Goal: Download file/media

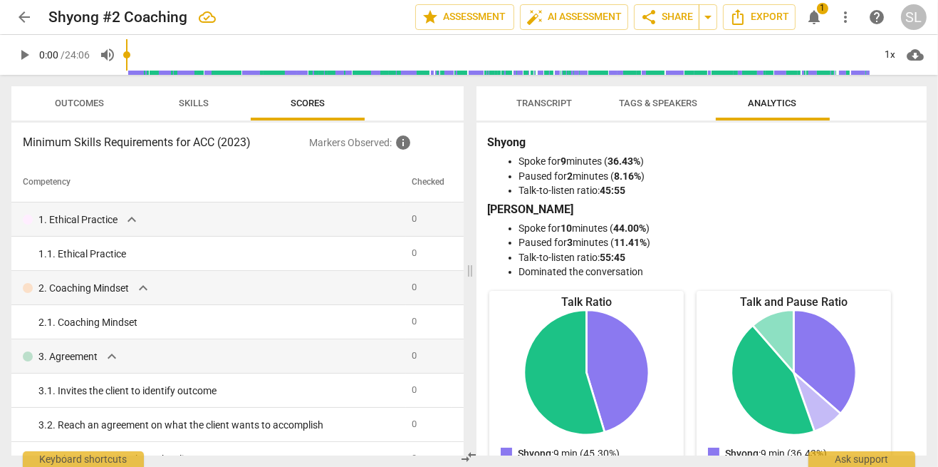
click at [822, 16] on span "notifications" at bounding box center [814, 17] width 17 height 17
click at [817, 16] on span "notifications" at bounding box center [814, 17] width 17 height 17
click at [819, 21] on span "notifications" at bounding box center [814, 17] width 17 height 17
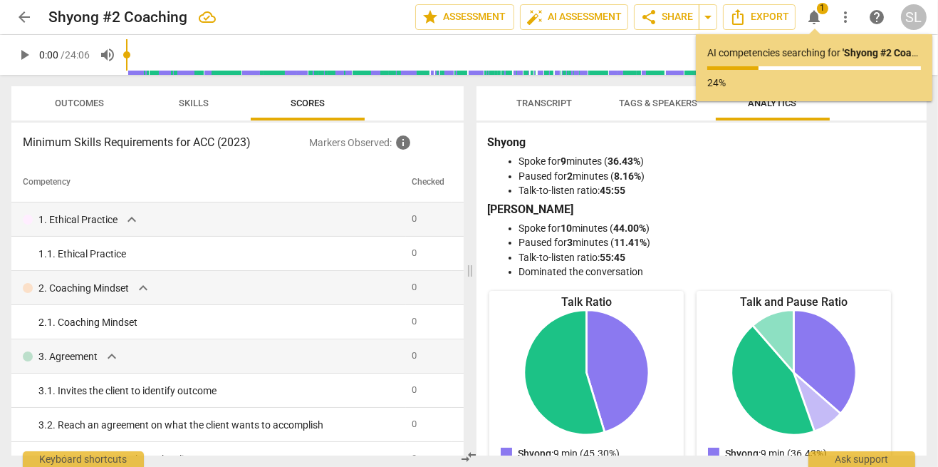
click at [819, 76] on p "24%" at bounding box center [815, 83] width 214 height 15
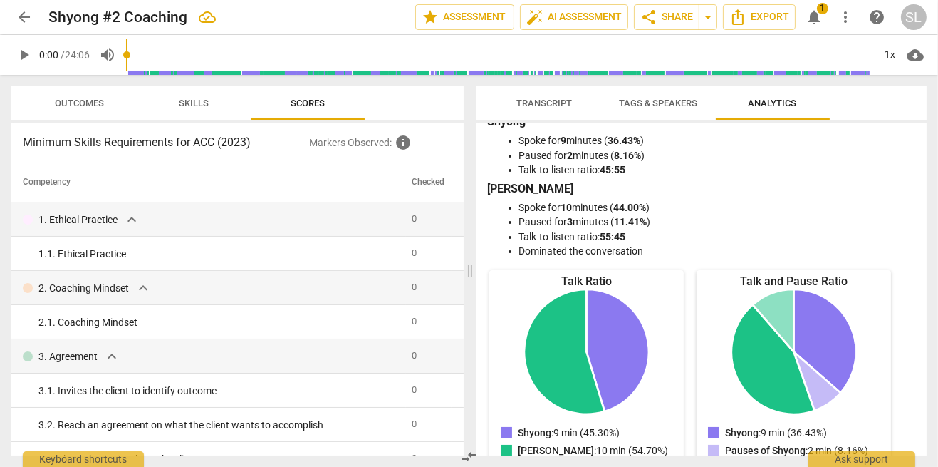
scroll to position [21, 0]
click at [916, 57] on span "cloud_download" at bounding box center [915, 54] width 17 height 17
click at [896, 57] on li "Download audio" at bounding box center [874, 55] width 105 height 34
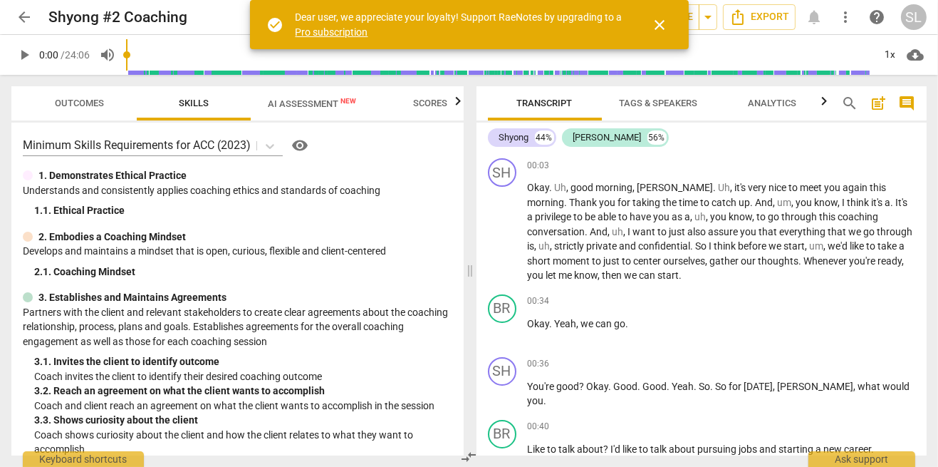
click at [327, 104] on span "AI Assessment New" at bounding box center [312, 103] width 88 height 11
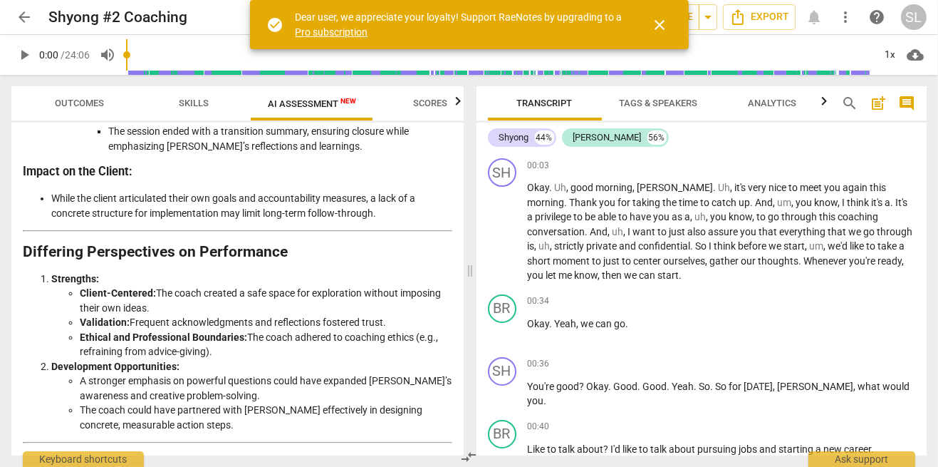
scroll to position [2580, 0]
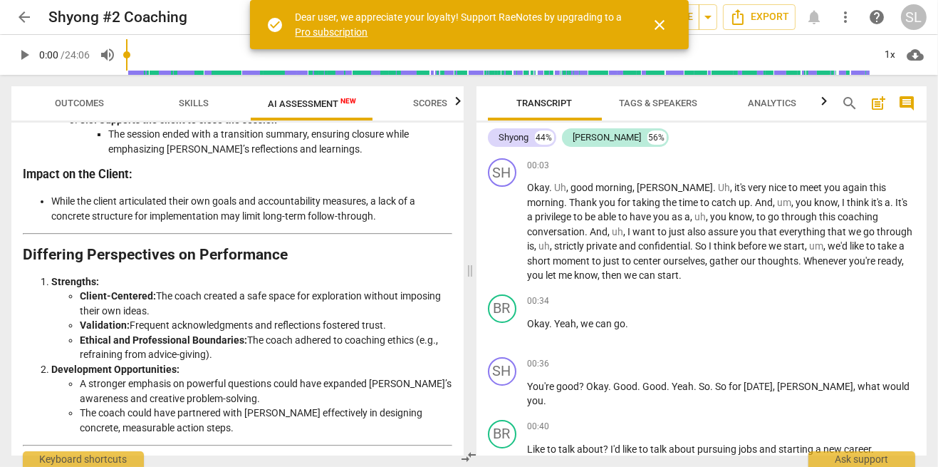
click at [663, 37] on button "close" at bounding box center [660, 25] width 34 height 34
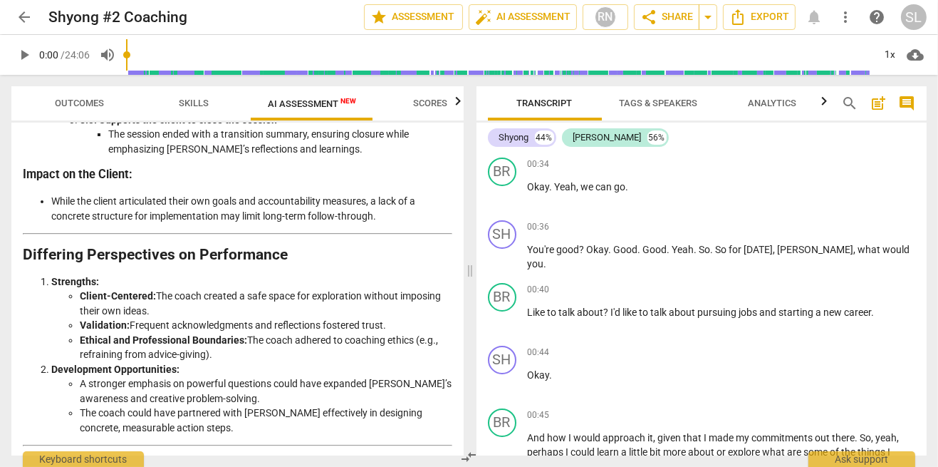
scroll to position [0, 0]
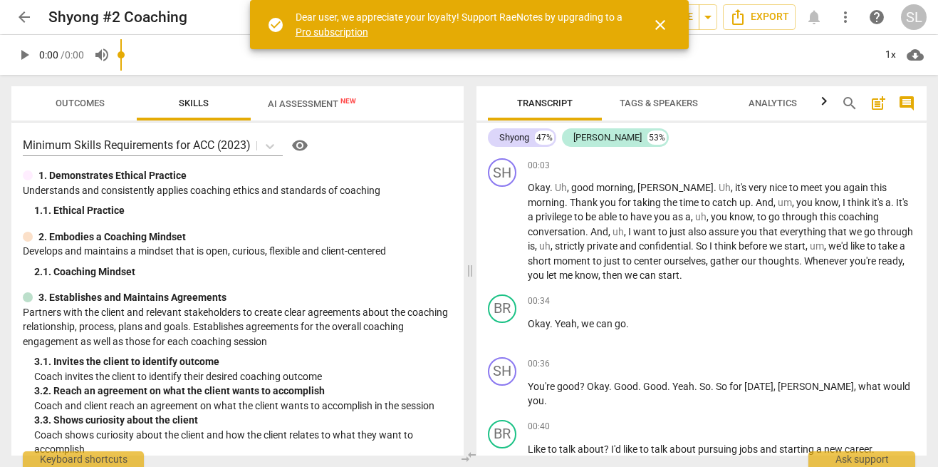
click at [671, 29] on span "close" at bounding box center [660, 24] width 34 height 17
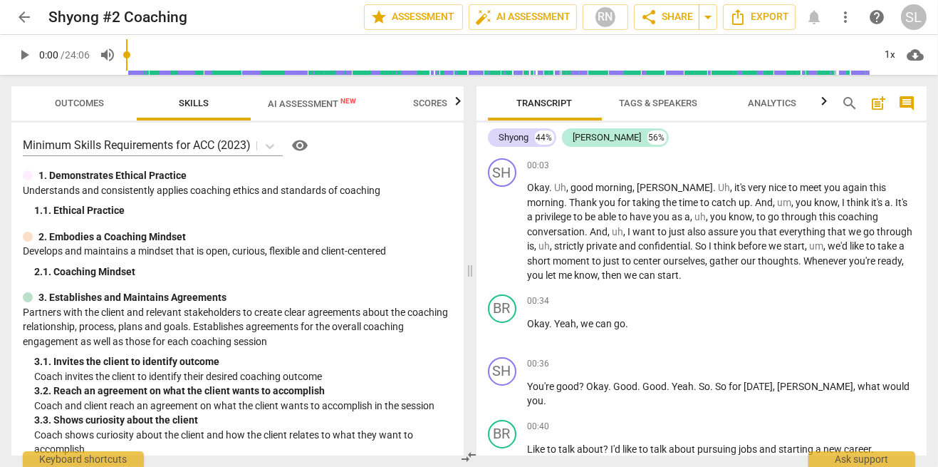
click at [919, 62] on span "cloud_download" at bounding box center [915, 54] width 17 height 17
click at [894, 61] on li "Download audio" at bounding box center [874, 55] width 105 height 34
click at [916, 58] on span "cloud_download" at bounding box center [915, 54] width 17 height 17
click at [892, 63] on li "Download audio" at bounding box center [874, 55] width 105 height 34
click at [766, 21] on span "Export" at bounding box center [760, 17] width 60 height 17
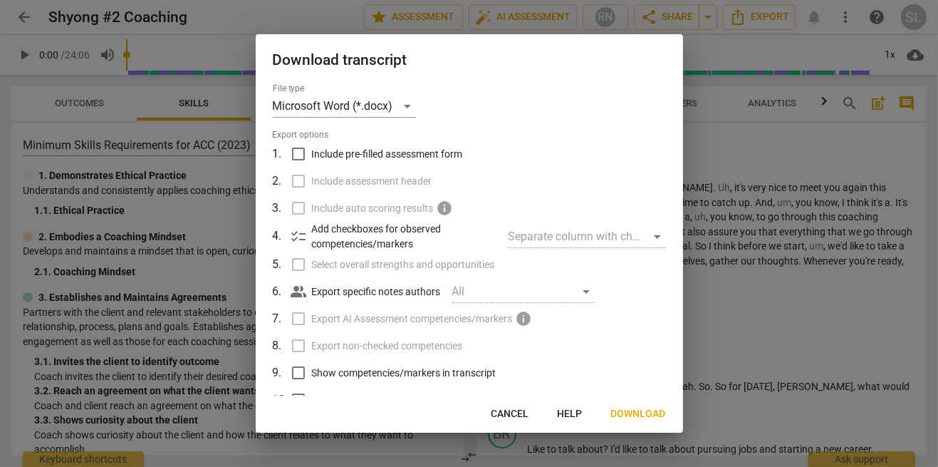
click at [638, 429] on div "Download transcript File type Microsoft Word (*.docx) Export options 1 . Includ…" at bounding box center [470, 233] width 428 height 398
click at [639, 414] on span "Download" at bounding box center [638, 414] width 55 height 14
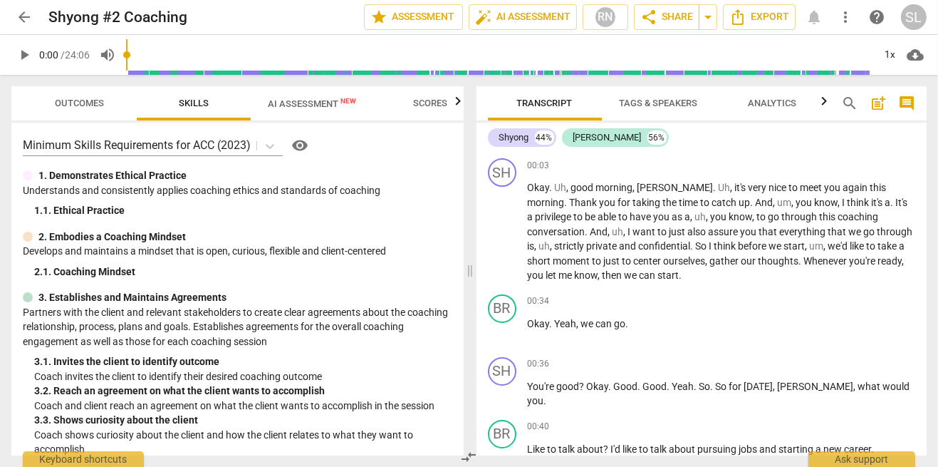
click at [683, 21] on span "share Share" at bounding box center [667, 17] width 53 height 17
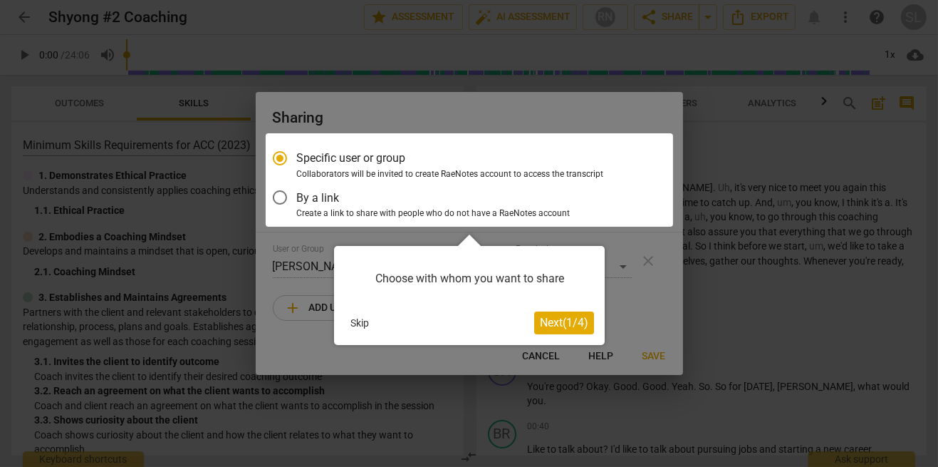
click at [567, 343] on div "Choose with whom you want to share Skip Next ( 1 / 4 )" at bounding box center [469, 295] width 271 height 99
click at [563, 331] on button "Next ( 1 / 4 )" at bounding box center [564, 322] width 60 height 23
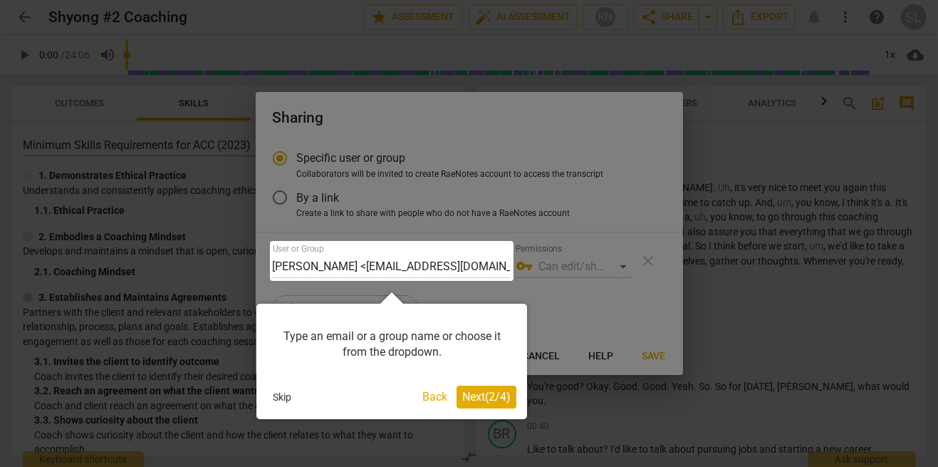
click at [490, 402] on span "Next ( 2 / 4 )" at bounding box center [486, 397] width 48 height 14
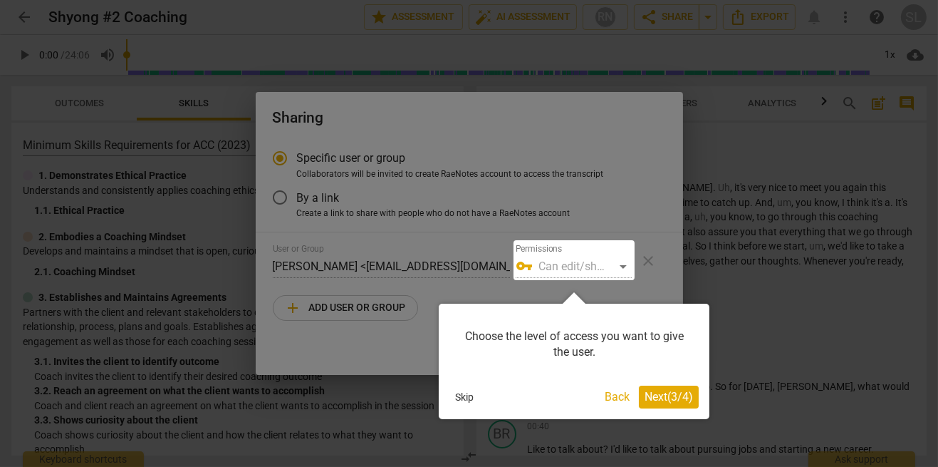
click at [667, 405] on button "Next ( 3 / 4 )" at bounding box center [669, 397] width 60 height 23
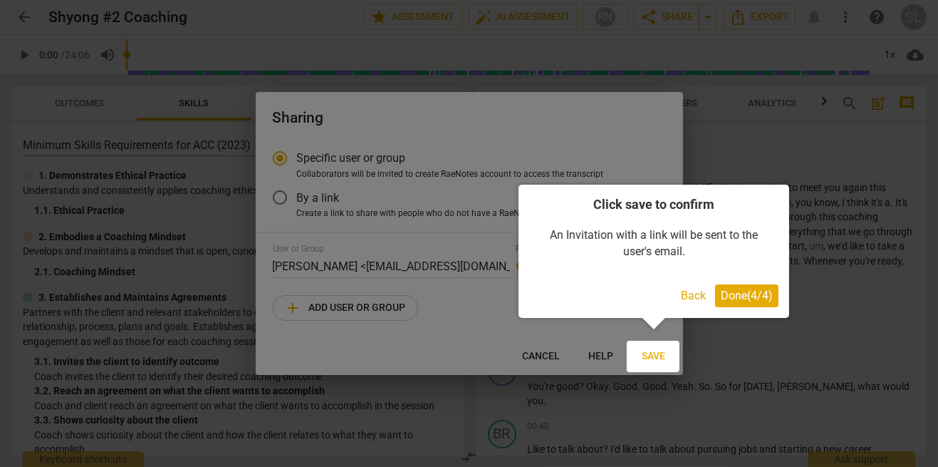
click at [755, 292] on span "Done ( 4 / 4 )" at bounding box center [747, 296] width 52 height 14
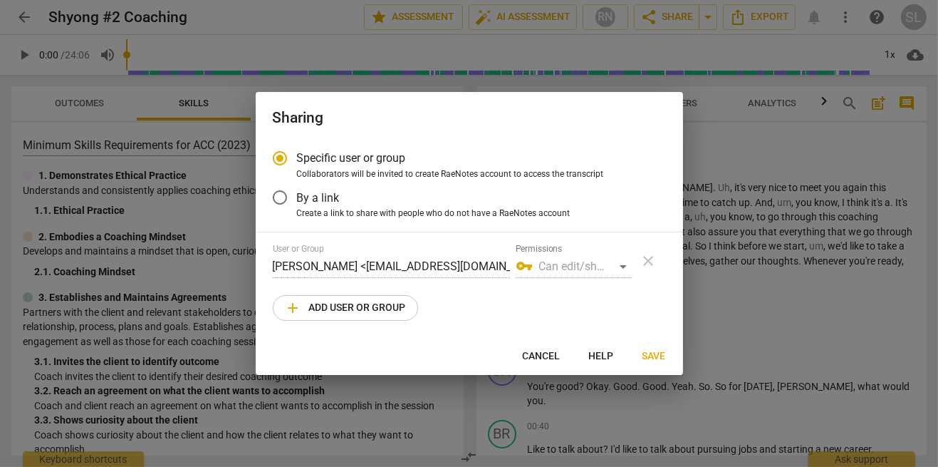
click at [543, 362] on span "Cancel" at bounding box center [542, 356] width 38 height 14
radio input "false"
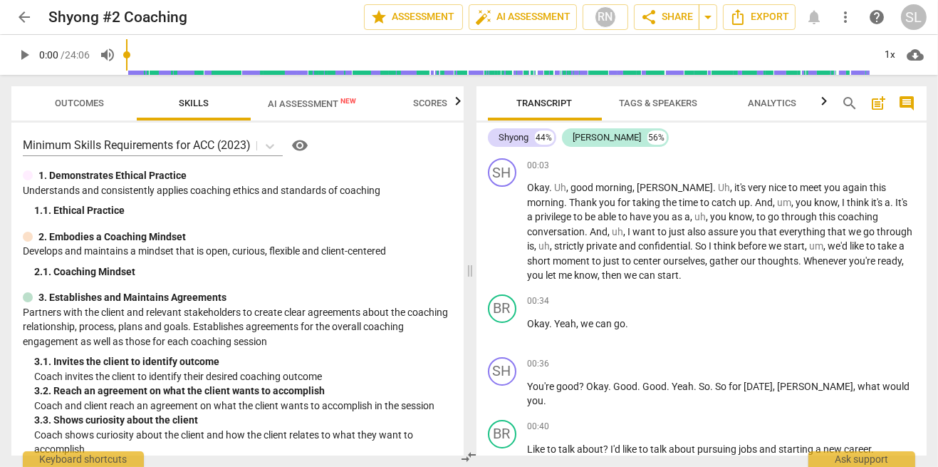
click at [839, 16] on span "more_vert" at bounding box center [845, 17] width 17 height 17
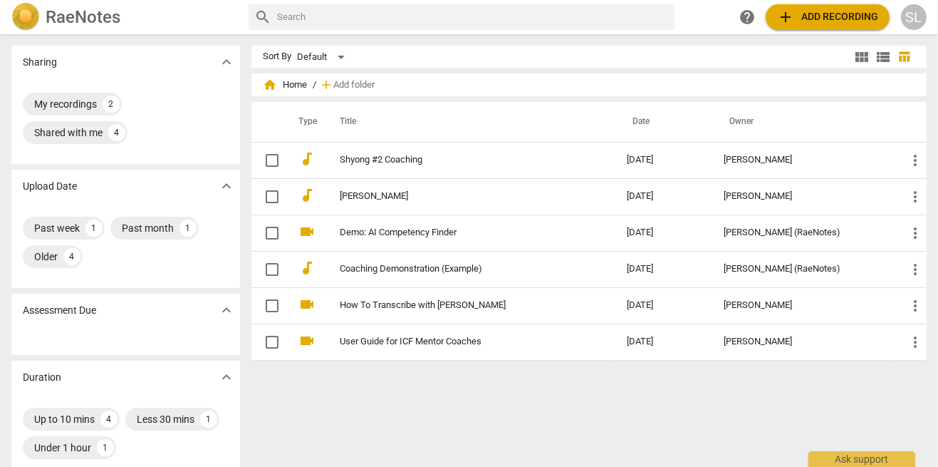
click at [449, 164] on link "Shyong #2 Coaching" at bounding box center [457, 160] width 235 height 11
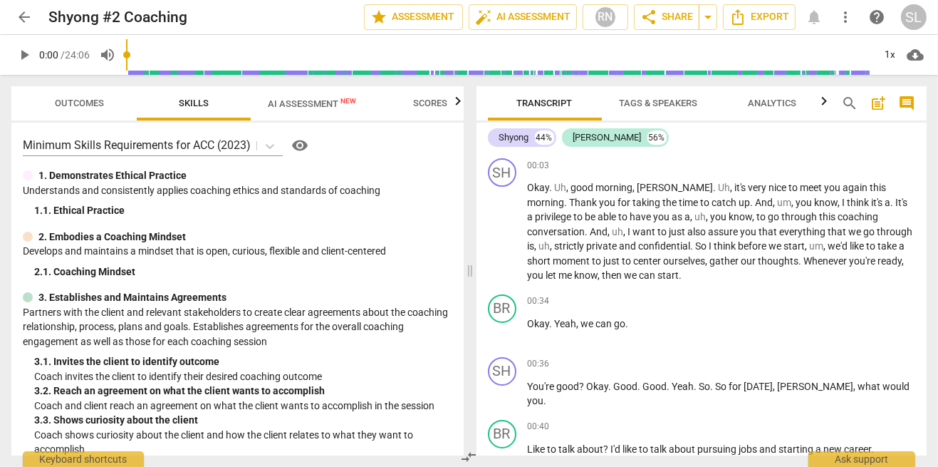
click at [921, 58] on span "cloud_download" at bounding box center [915, 54] width 17 height 17
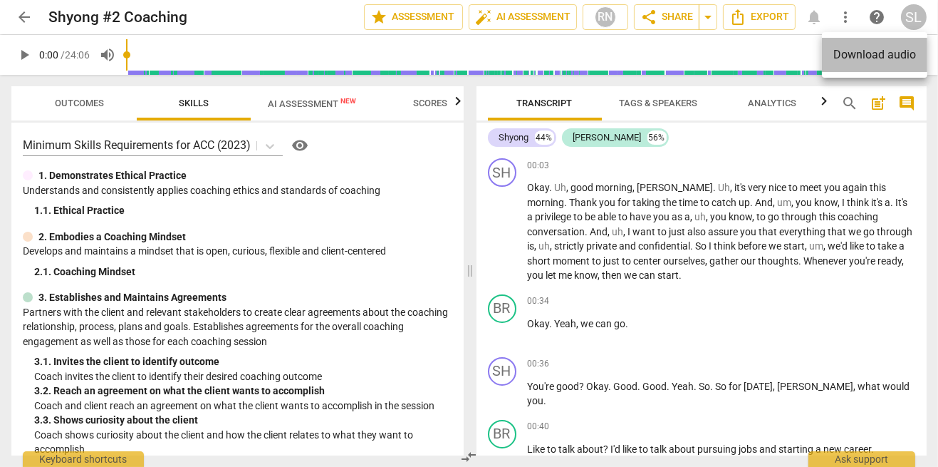
click at [870, 65] on li "Download audio" at bounding box center [874, 55] width 105 height 34
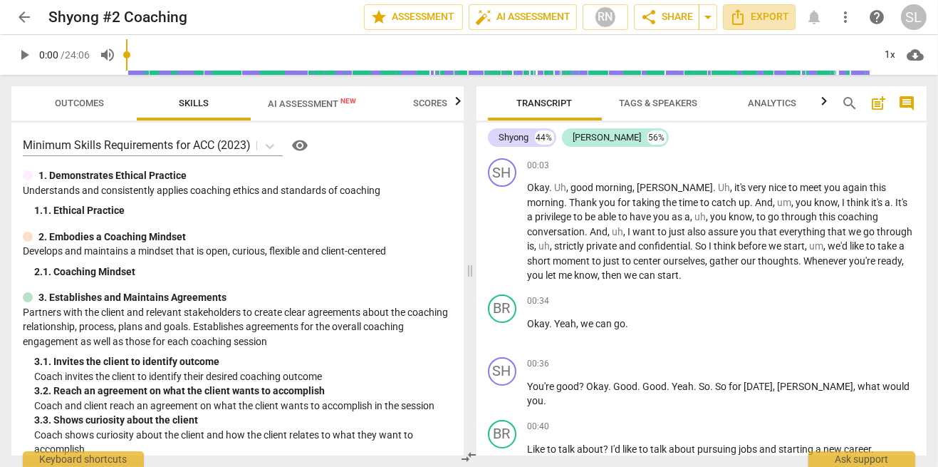
click at [762, 24] on span "Export" at bounding box center [760, 17] width 60 height 17
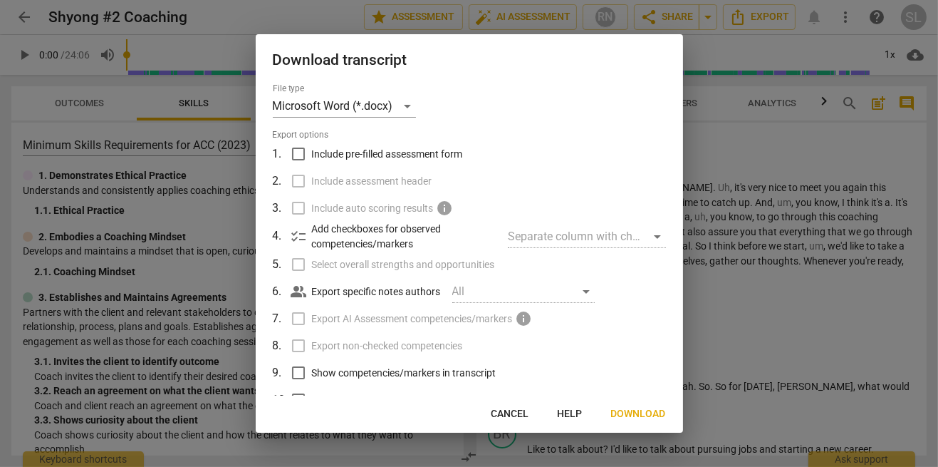
click at [521, 415] on span "Cancel" at bounding box center [511, 414] width 38 height 14
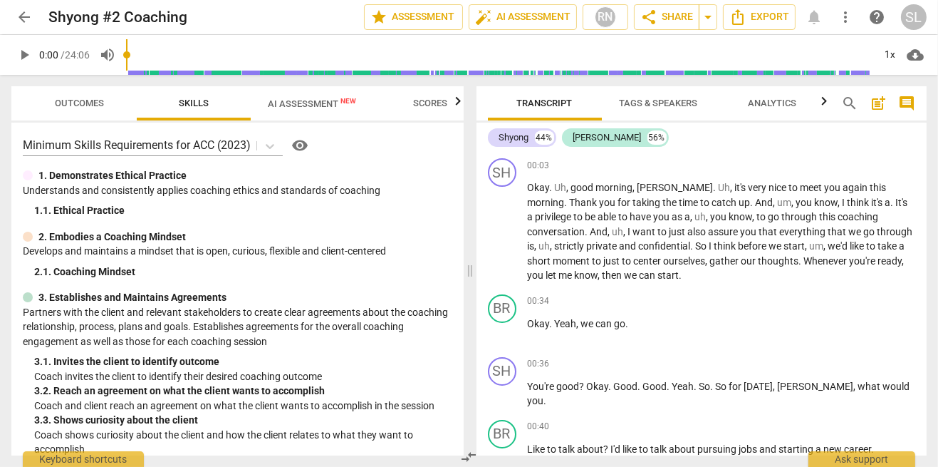
click at [884, 381] on span "would" at bounding box center [897, 386] width 27 height 11
